Goal: Information Seeking & Learning: Find specific fact

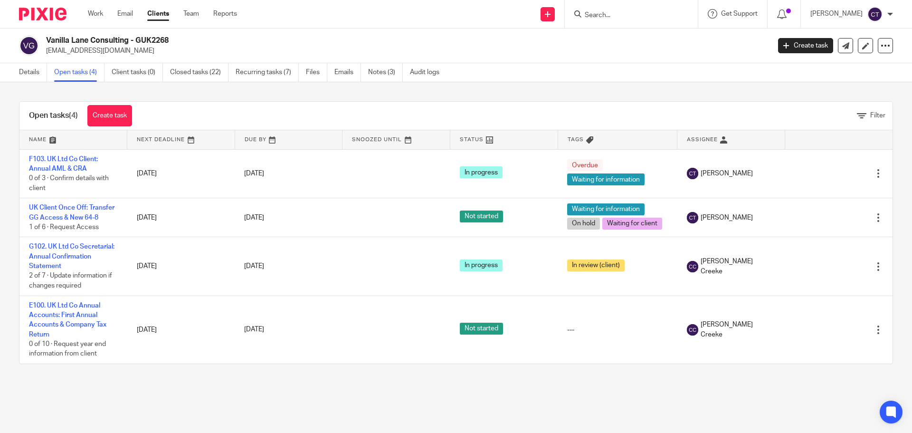
click at [18, 73] on div "Details Open tasks (4) Client tasks (0) Closed tasks (22) Recurring tasks (7) F…" at bounding box center [231, 72] width 463 height 19
click at [33, 75] on link "Details" at bounding box center [33, 72] width 28 height 19
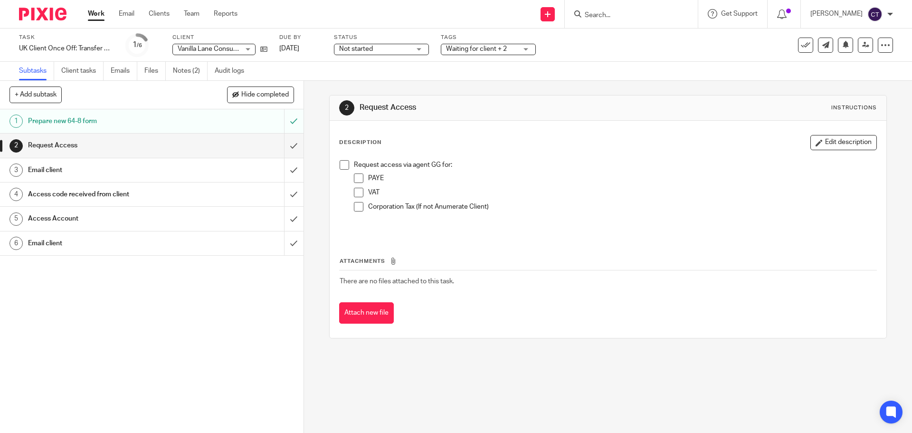
click at [365, 50] on span "Not started" at bounding box center [356, 49] width 34 height 7
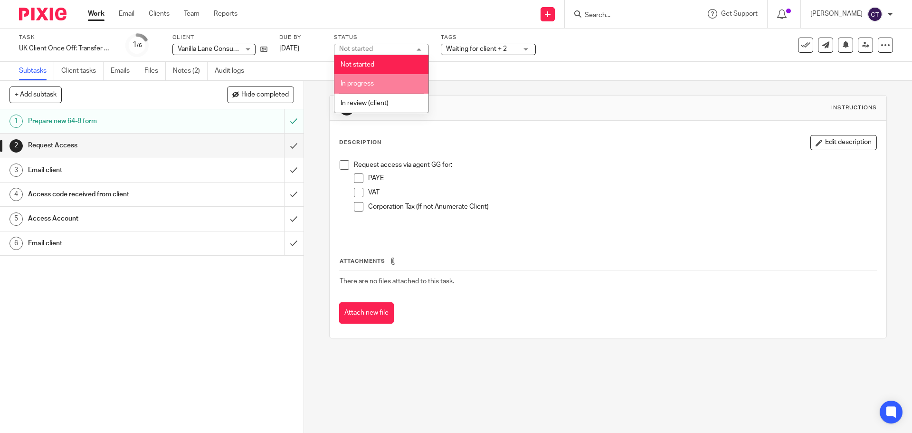
click at [377, 76] on li "In progress" at bounding box center [381, 83] width 94 height 19
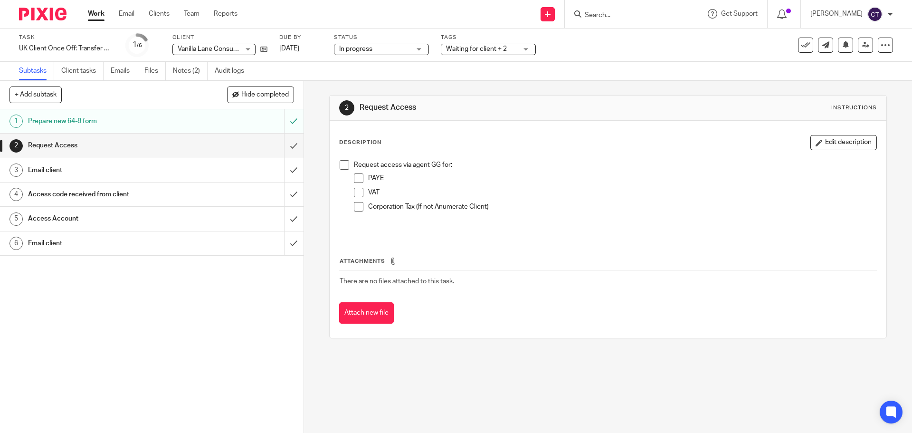
click at [295, 54] on div "Due by [DATE]" at bounding box center [300, 45] width 43 height 23
click at [296, 51] on link "[DATE]" at bounding box center [300, 49] width 43 height 10
click at [473, 50] on span "Waiting for client + 2" at bounding box center [476, 49] width 61 height 7
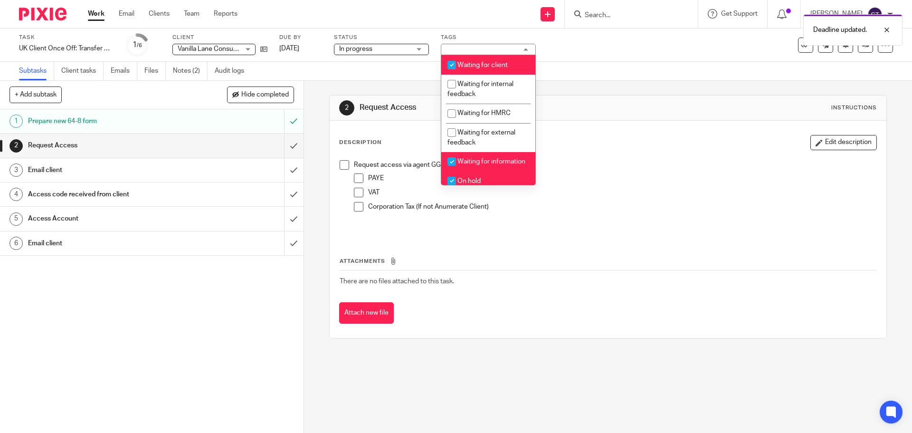
scroll to position [190, 0]
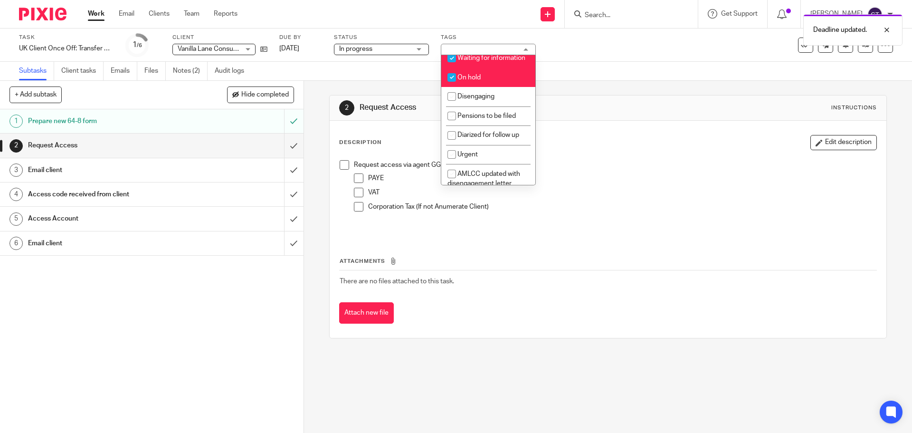
click at [496, 83] on li "On hold" at bounding box center [488, 76] width 94 height 19
checkbox input "false"
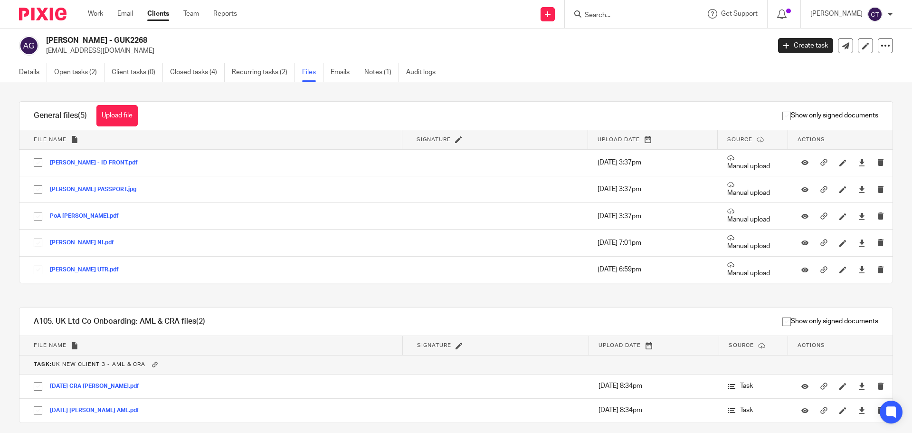
click at [14, 69] on div "Details Open tasks (2) Client tasks (0) Closed tasks (4) Recurring tasks (2) Fi…" at bounding box center [229, 72] width 459 height 19
click at [19, 70] on div "Details Open tasks (2) Client tasks (0) Closed tasks (4) Recurring tasks (2) Fi…" at bounding box center [229, 72] width 459 height 19
click at [68, 66] on link "Open tasks (2)" at bounding box center [79, 72] width 50 height 19
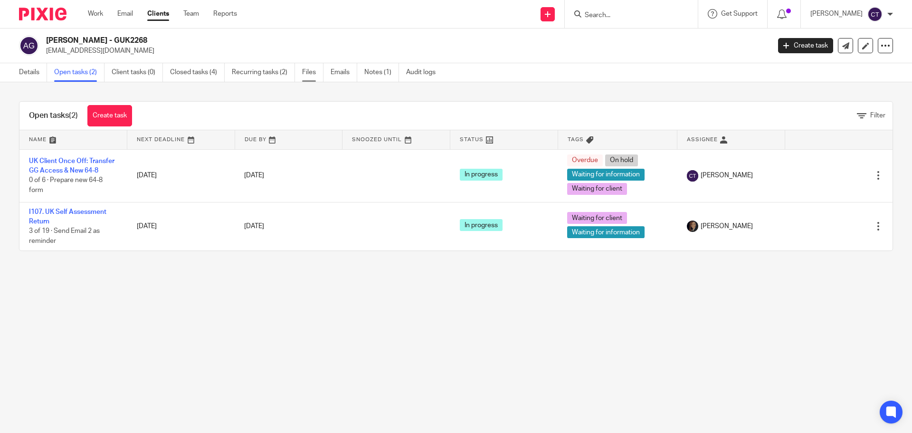
click at [304, 75] on link "Files" at bounding box center [312, 72] width 21 height 19
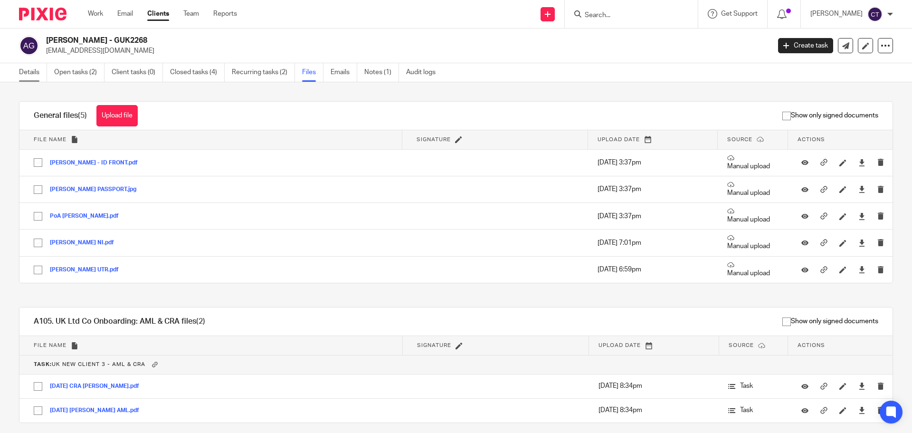
click at [27, 76] on link "Details" at bounding box center [33, 72] width 28 height 19
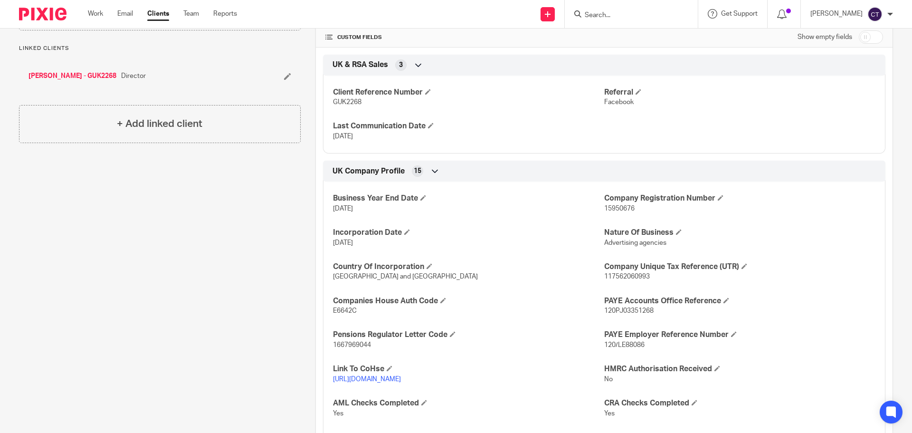
scroll to position [285, 0]
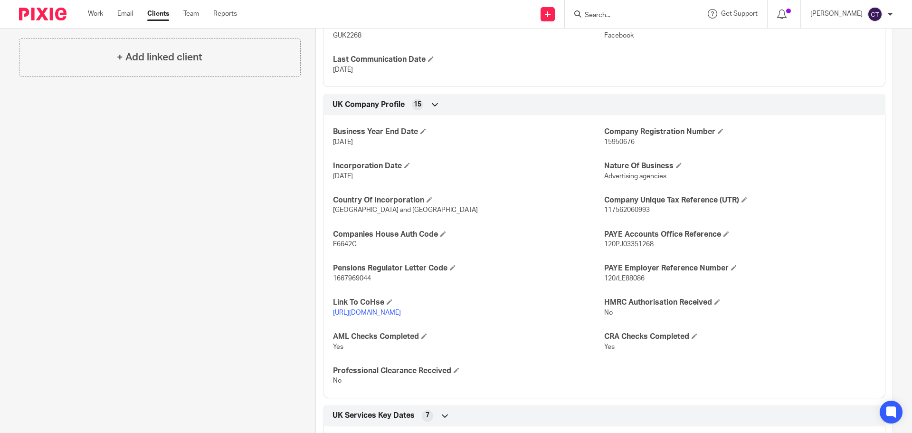
click at [617, 209] on span "117562060993" at bounding box center [627, 210] width 46 height 7
click at [617, 208] on span "117562060993" at bounding box center [627, 210] width 46 height 7
click at [616, 207] on span "117562060993" at bounding box center [627, 210] width 46 height 7
copy p "117562060993"
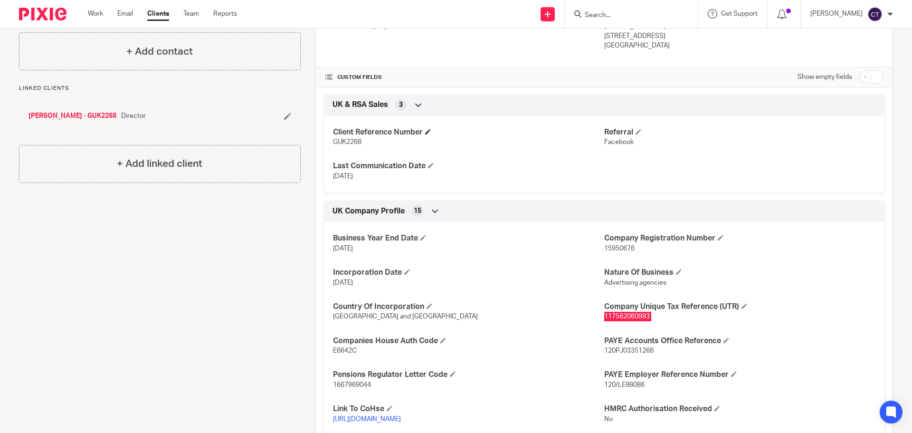
scroll to position [47, 0]
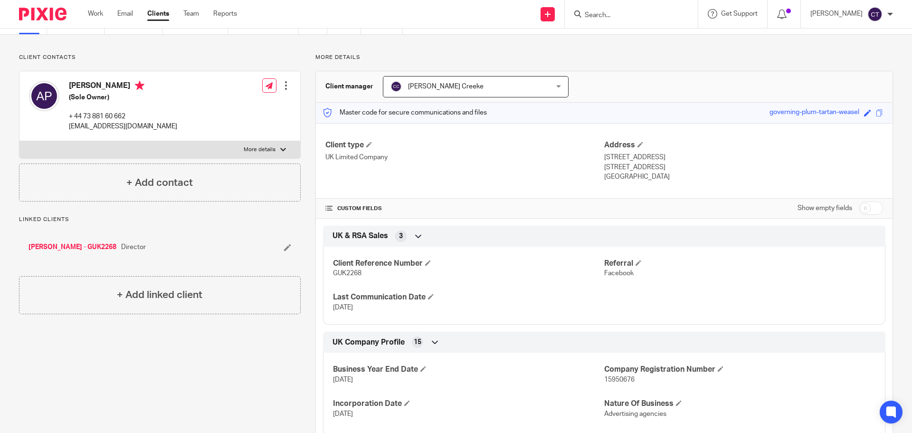
drag, startPoint x: 714, startPoint y: 166, endPoint x: 677, endPoint y: 168, distance: 37.1
click at [677, 168] on p "London, United Kingdom, NW1 6BU" at bounding box center [743, 166] width 279 height 9
copy p "NW1 6BU"
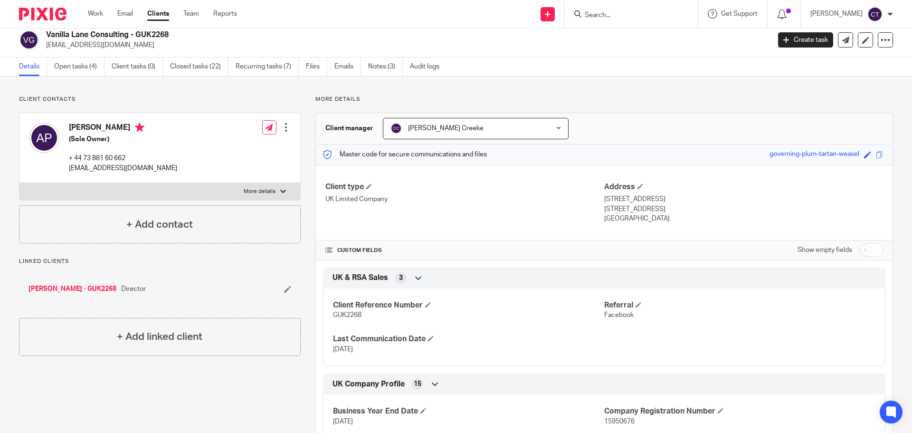
scroll to position [0, 0]
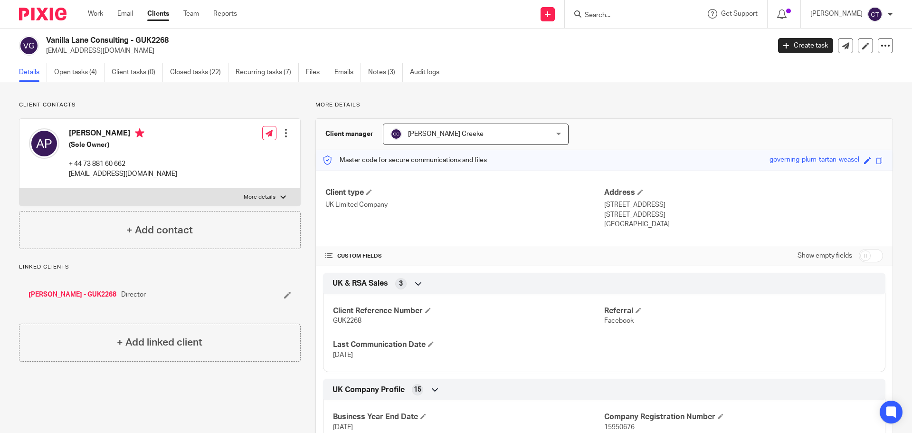
drag, startPoint x: 133, startPoint y: 41, endPoint x: 41, endPoint y: 38, distance: 91.7
click at [41, 38] on div "Vanilla Lane Consulting - GUK2268 mandypaikin@gmail.com" at bounding box center [391, 46] width 745 height 20
copy div "Vanilla Lane Consulting"
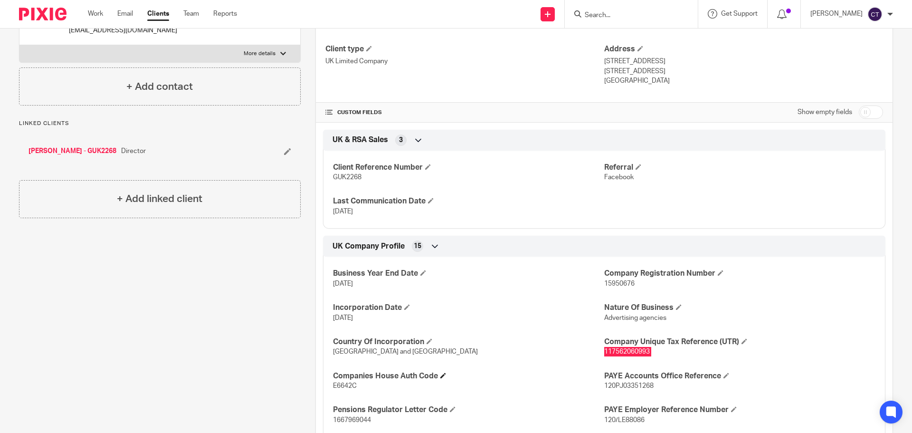
scroll to position [190, 0]
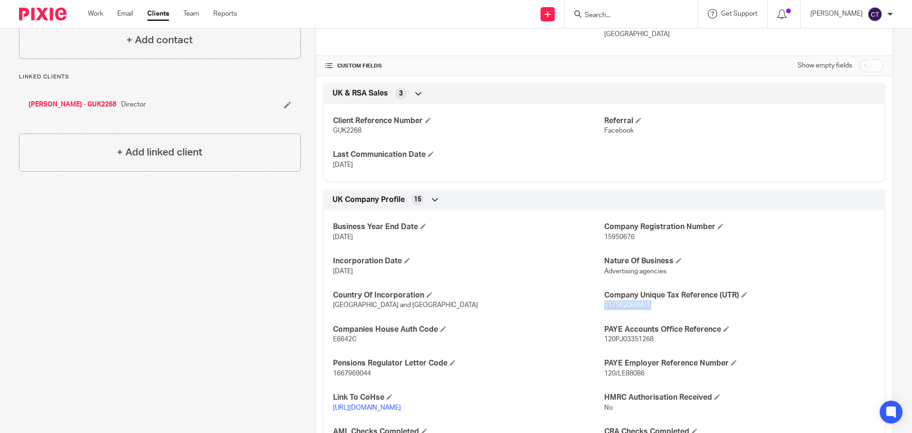
click at [401, 406] on link "https://find-and-update.company-information.service.gov.uk/company/15950676" at bounding box center [367, 407] width 68 height 7
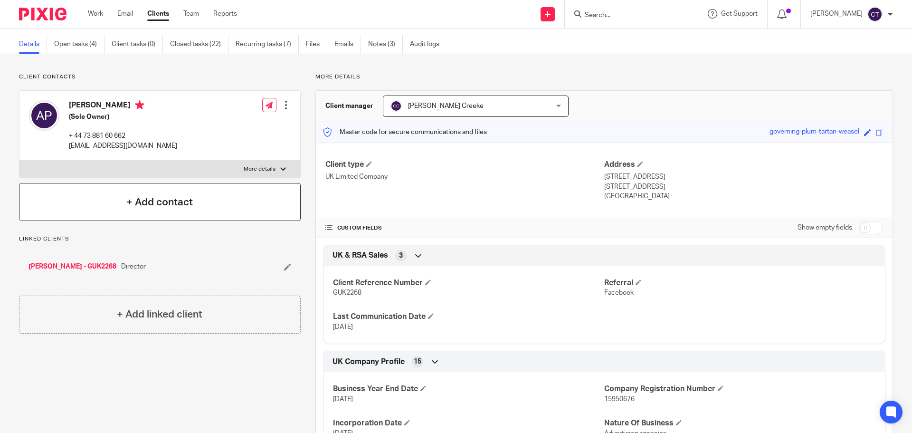
scroll to position [0, 0]
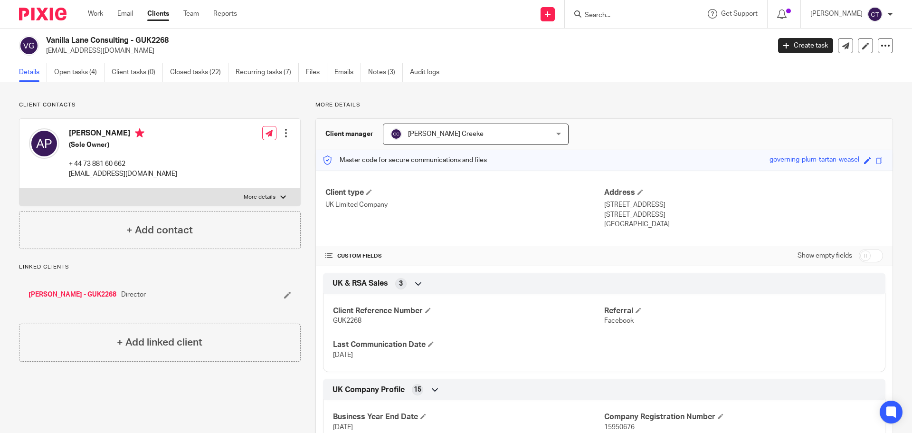
copy div "Vanilla Lane Consulting"
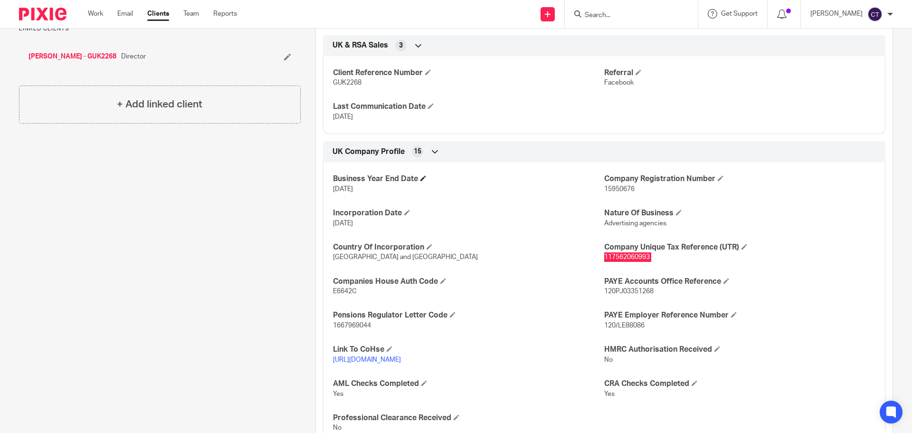
scroll to position [285, 0]
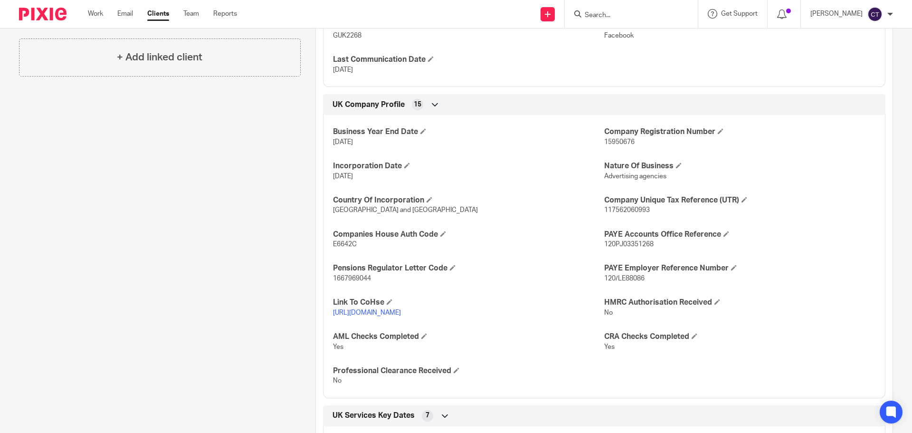
click at [642, 206] on p "117562060993" at bounding box center [739, 209] width 271 height 9
click at [642, 207] on p "117562060993" at bounding box center [739, 209] width 271 height 9
copy span "117562060993"
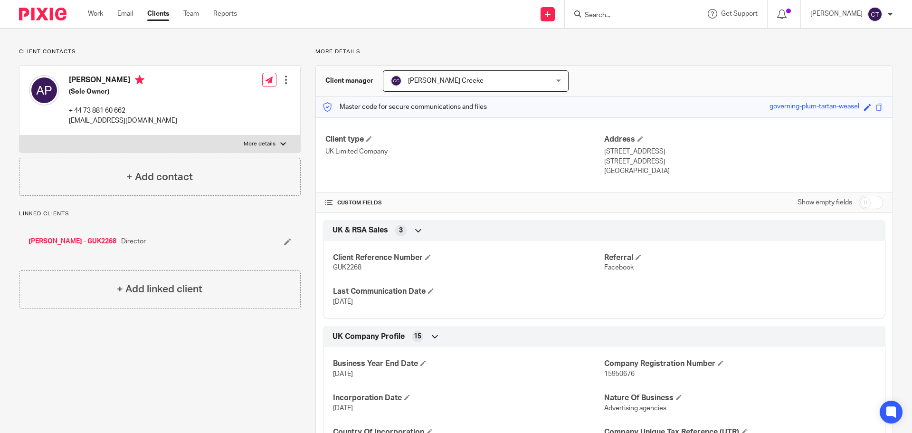
scroll to position [0, 0]
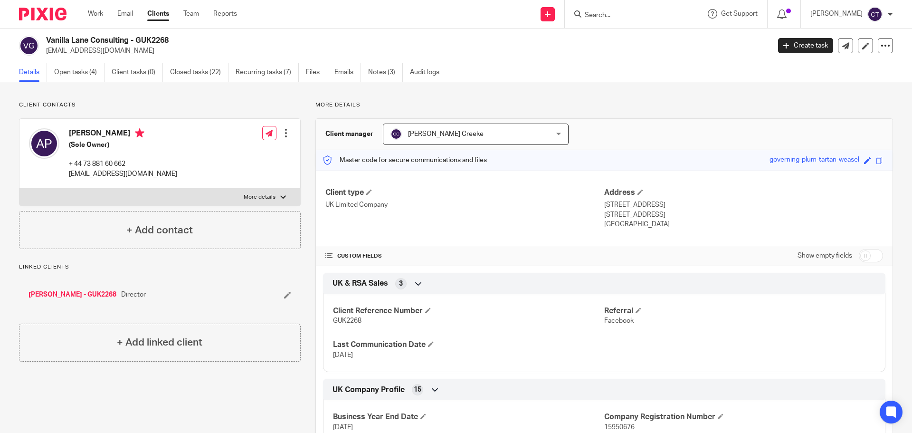
drag, startPoint x: 126, startPoint y: 40, endPoint x: 47, endPoint y: 38, distance: 78.8
click at [46, 38] on h2 "Vanilla Lane Consulting - GUK2268" at bounding box center [333, 41] width 574 height 10
copy h2 "Vanilla Lane Consulting -"
click at [197, 70] on link "Closed tasks (22)" at bounding box center [199, 72] width 58 height 19
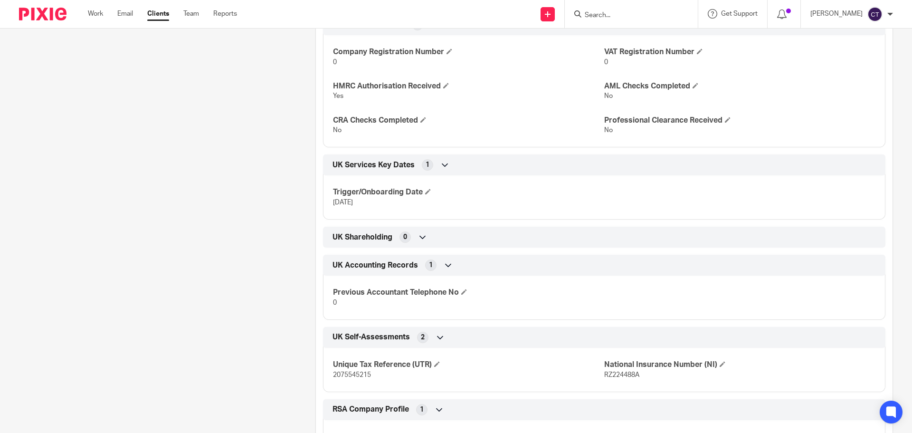
scroll to position [522, 0]
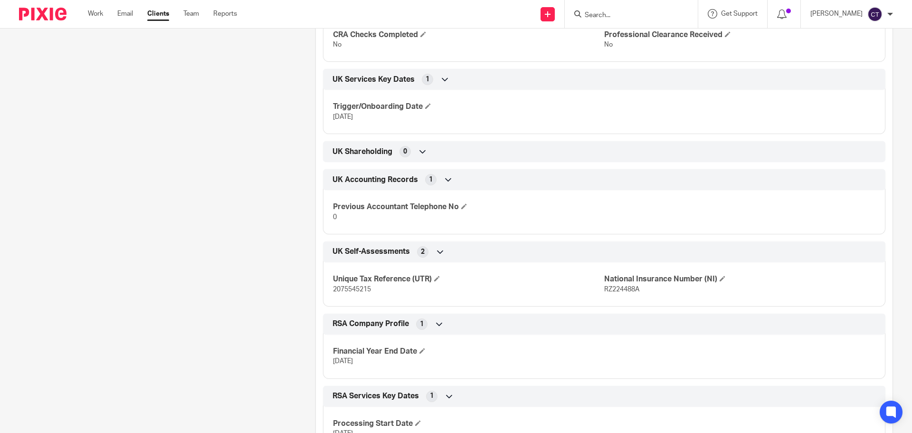
click at [353, 288] on span "2075545215" at bounding box center [352, 289] width 38 height 7
drag, startPoint x: 353, startPoint y: 288, endPoint x: 398, endPoint y: 291, distance: 45.7
click at [397, 291] on p "2075545215" at bounding box center [468, 288] width 271 height 9
click at [362, 288] on span "2075545215" at bounding box center [352, 289] width 38 height 7
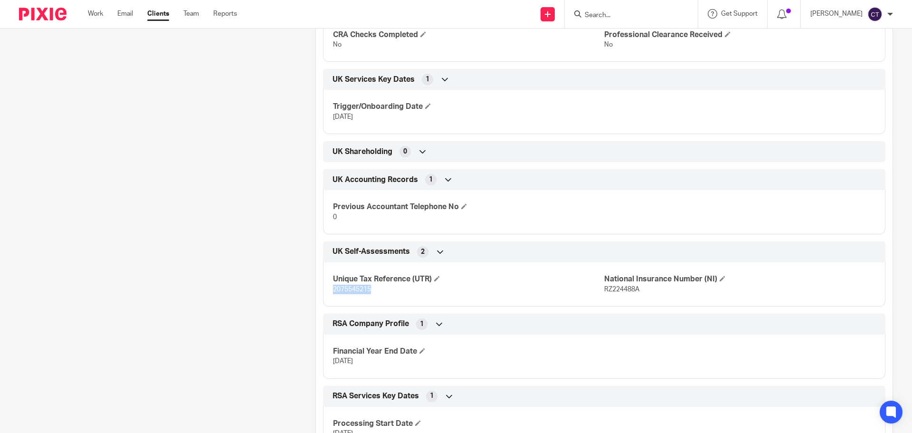
click at [362, 287] on span "2075545215" at bounding box center [352, 289] width 38 height 7
copy span "2075545215"
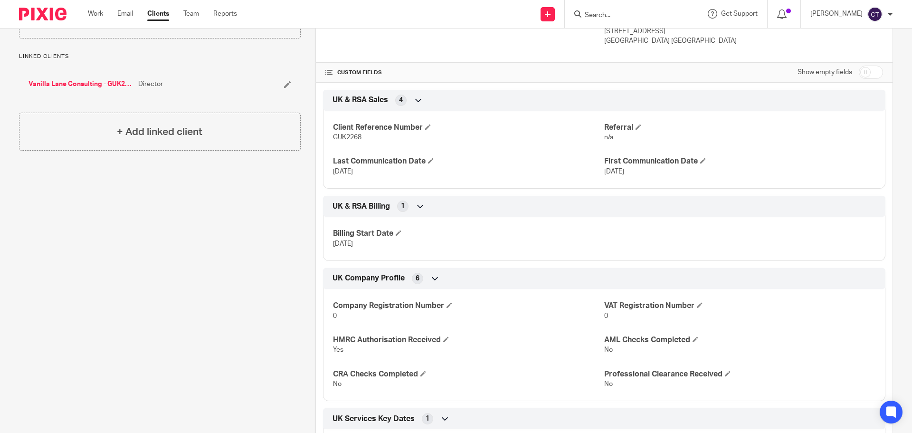
scroll to position [142, 0]
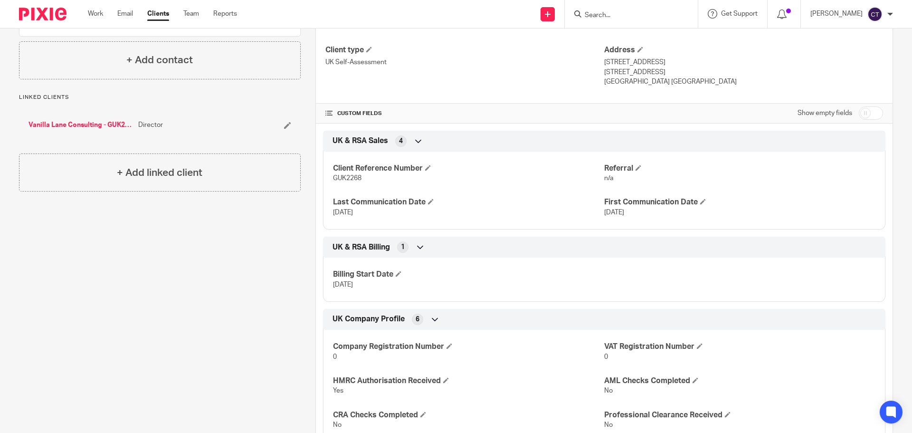
drag, startPoint x: 659, startPoint y: 71, endPoint x: 627, endPoint y: 71, distance: 31.8
click at [627, 71] on p "London, NW1 6BU" at bounding box center [743, 71] width 279 height 9
copy p "NW1 6BU"
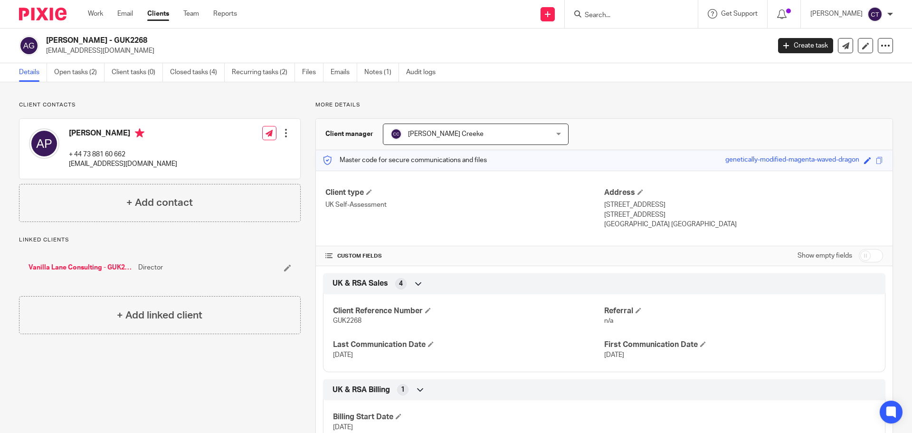
drag, startPoint x: 117, startPoint y: 41, endPoint x: 61, endPoint y: 37, distance: 55.7
click at [41, 40] on div "Amanda Lee Paikin - GUK2268 mandypaikin@gmail.com" at bounding box center [391, 46] width 745 height 20
drag, startPoint x: 61, startPoint y: 37, endPoint x: 54, endPoint y: 37, distance: 7.6
drag, startPoint x: 54, startPoint y: 37, endPoint x: 77, endPoint y: 42, distance: 23.8
click at [77, 42] on h2 "Amanda Lee Paikin - GUK2268" at bounding box center [333, 41] width 574 height 10
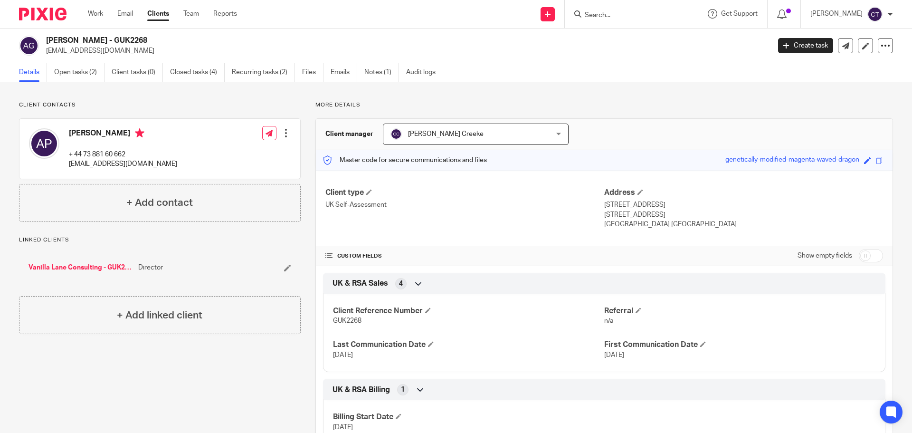
drag, startPoint x: 114, startPoint y: 38, endPoint x: 48, endPoint y: 41, distance: 66.1
click at [47, 41] on h2 "Amanda Lee Paikin - GUK2268" at bounding box center [333, 41] width 574 height 10
copy h2 "Amanda Lee Paikin"
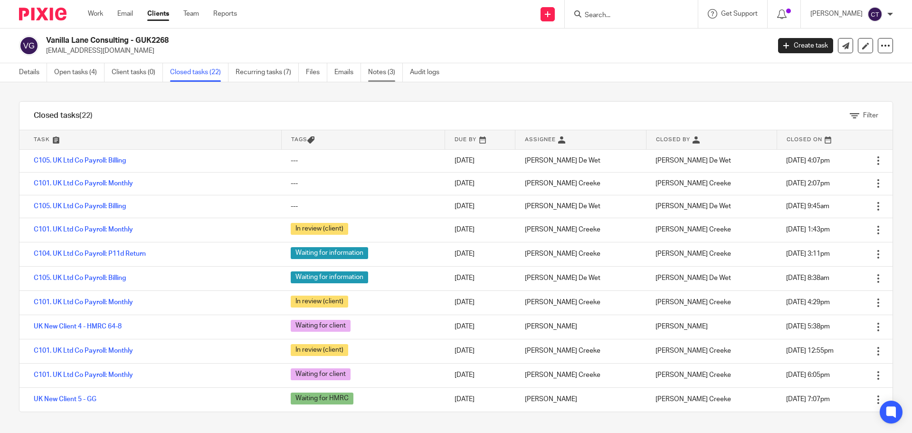
click at [381, 70] on link "Notes (3)" at bounding box center [385, 72] width 35 height 19
